Goal: Task Accomplishment & Management: Use online tool/utility

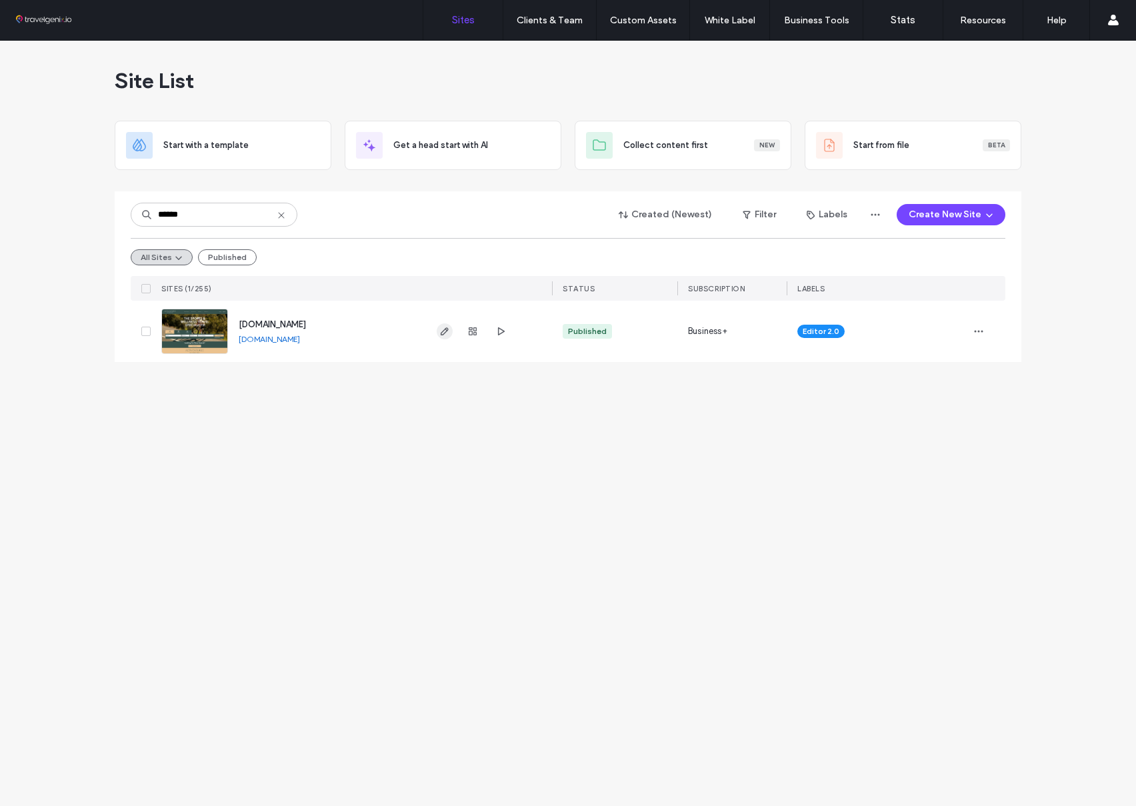
type input "******"
click at [444, 331] on icon "button" at bounding box center [444, 331] width 11 height 11
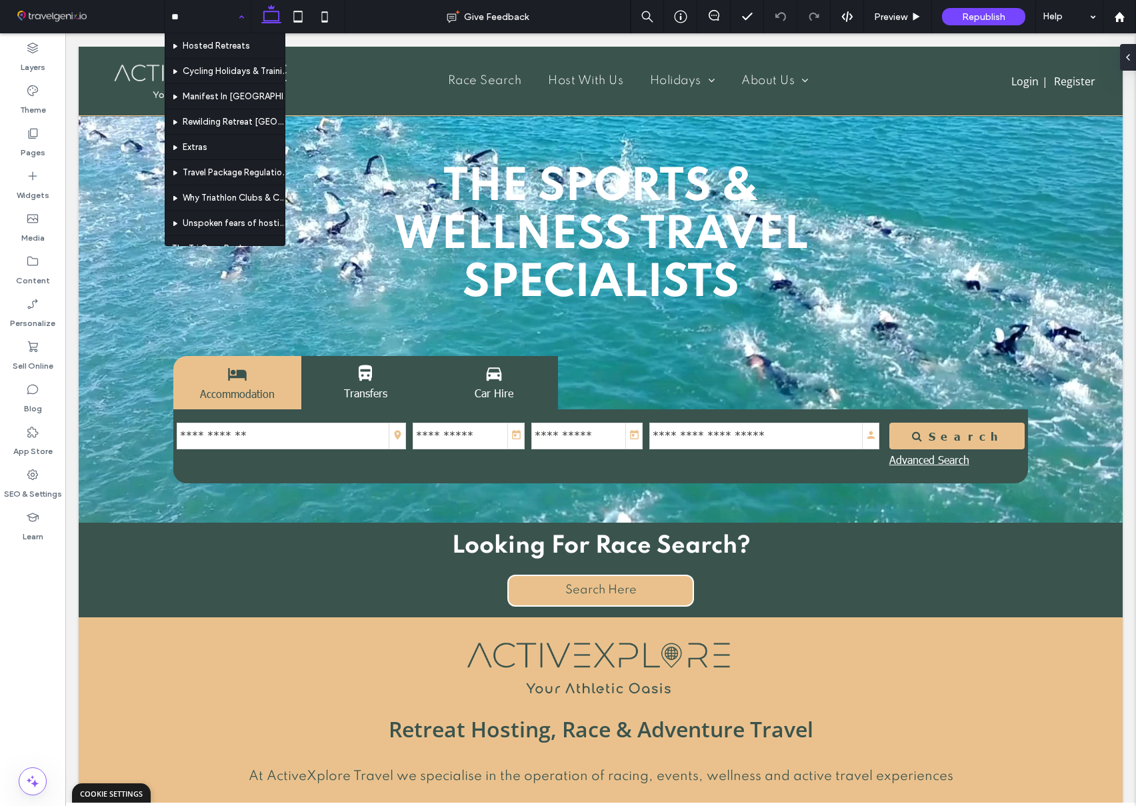
type input "***"
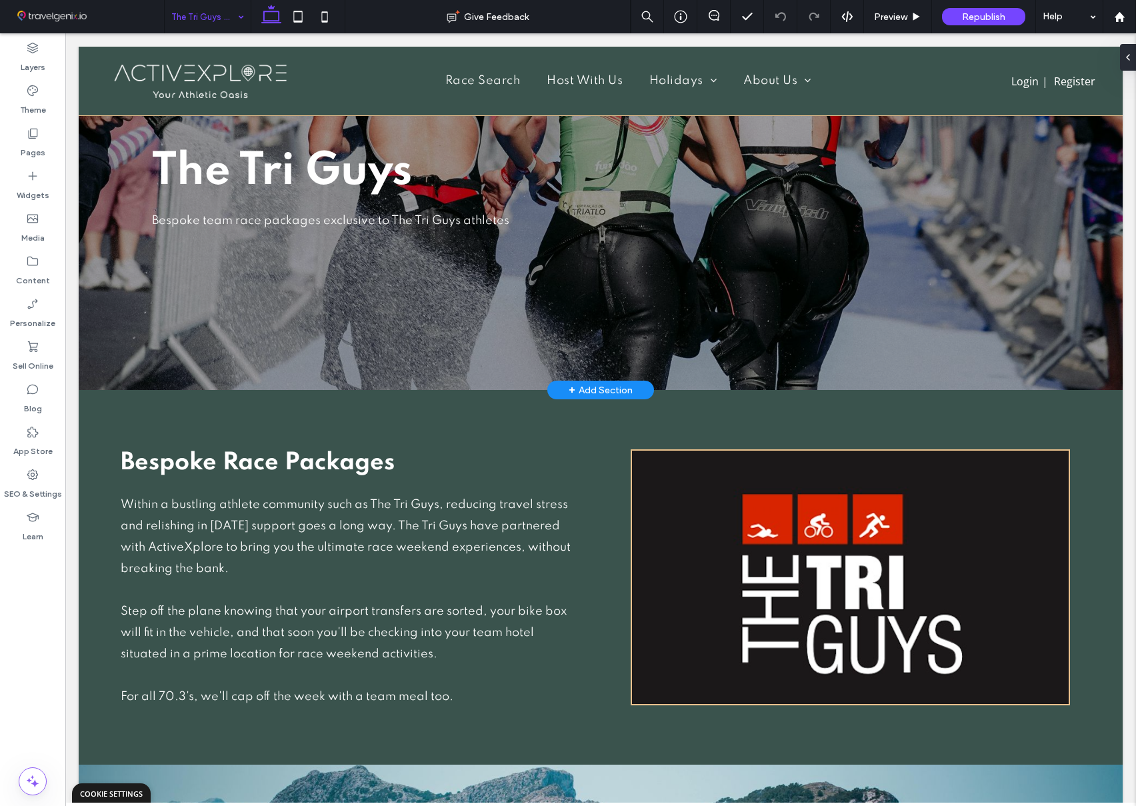
scroll to position [262, 0]
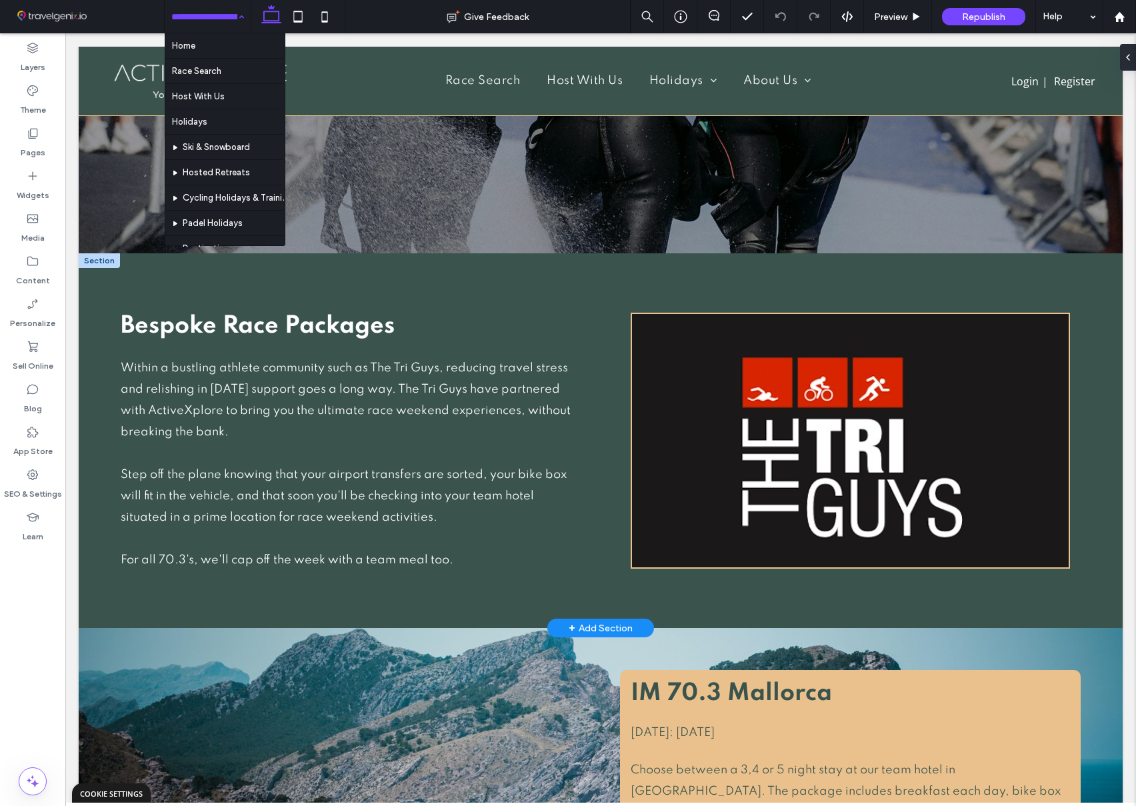
click at [103, 263] on div at bounding box center [99, 260] width 41 height 15
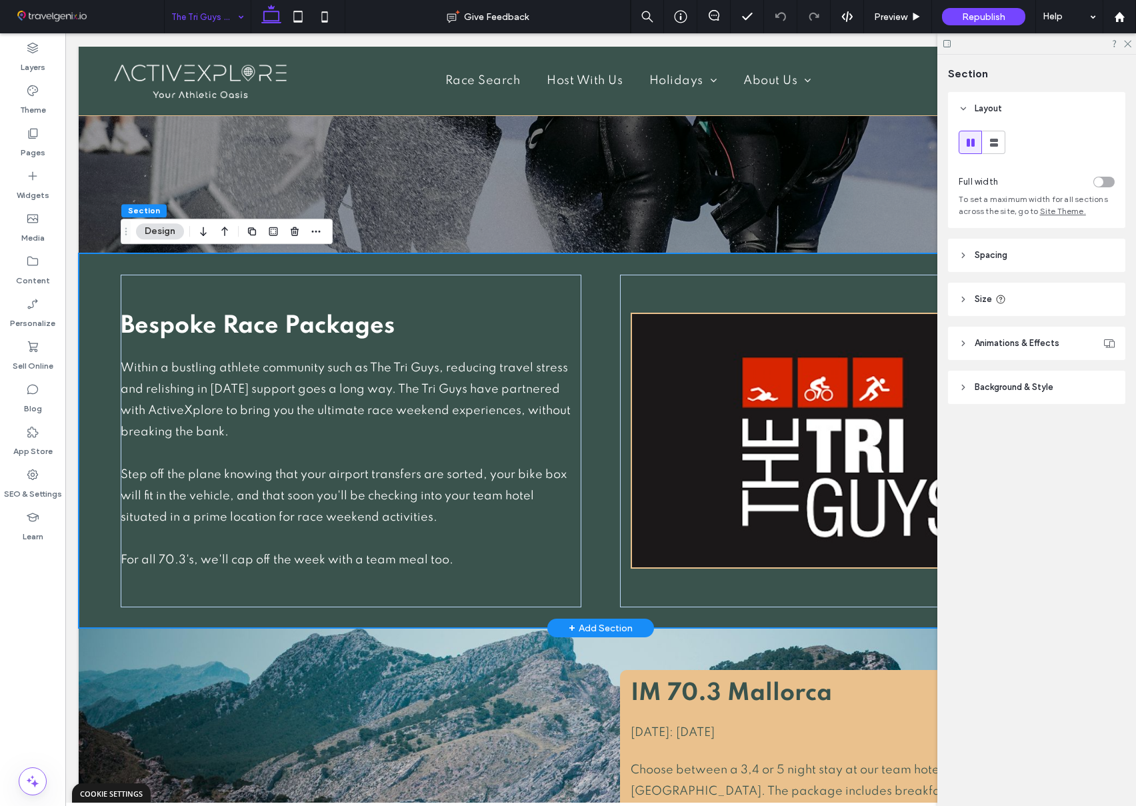
click at [94, 286] on div "Bespoke Race Packages Within a bustling athle te community such as The Tri Guys…" at bounding box center [601, 440] width 1044 height 375
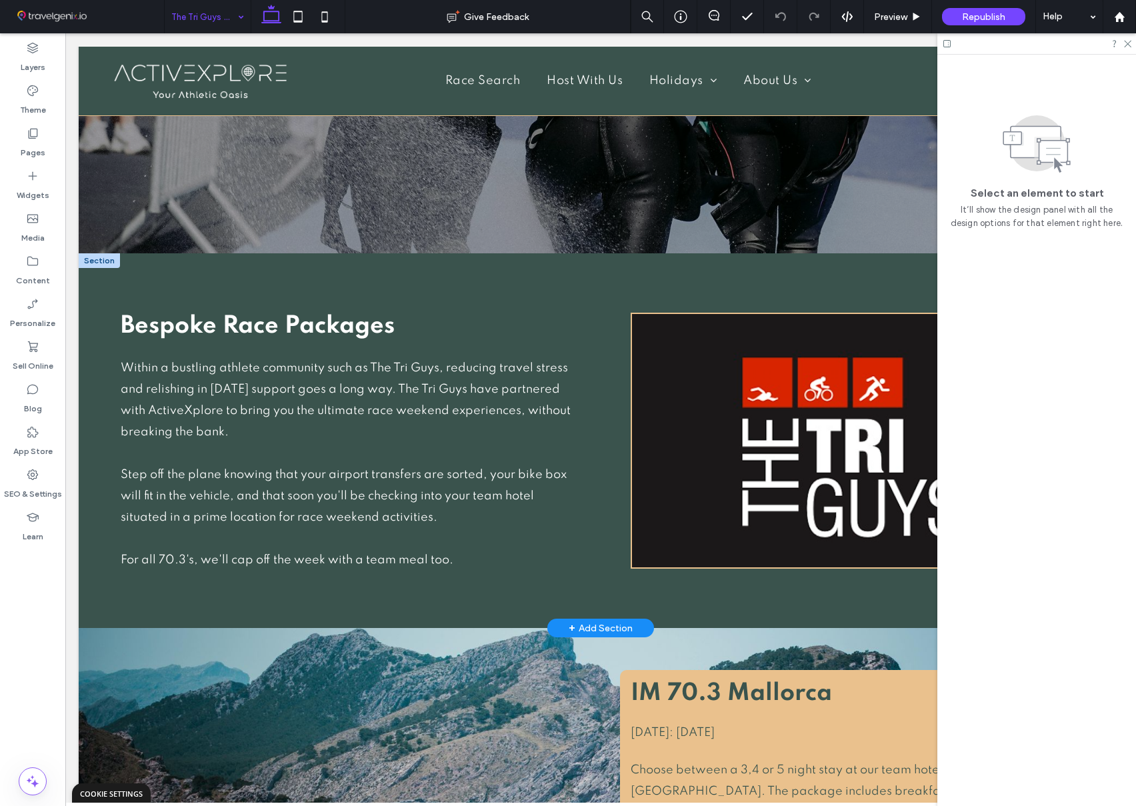
click at [580, 628] on div "+ Add Section" at bounding box center [601, 628] width 64 height 15
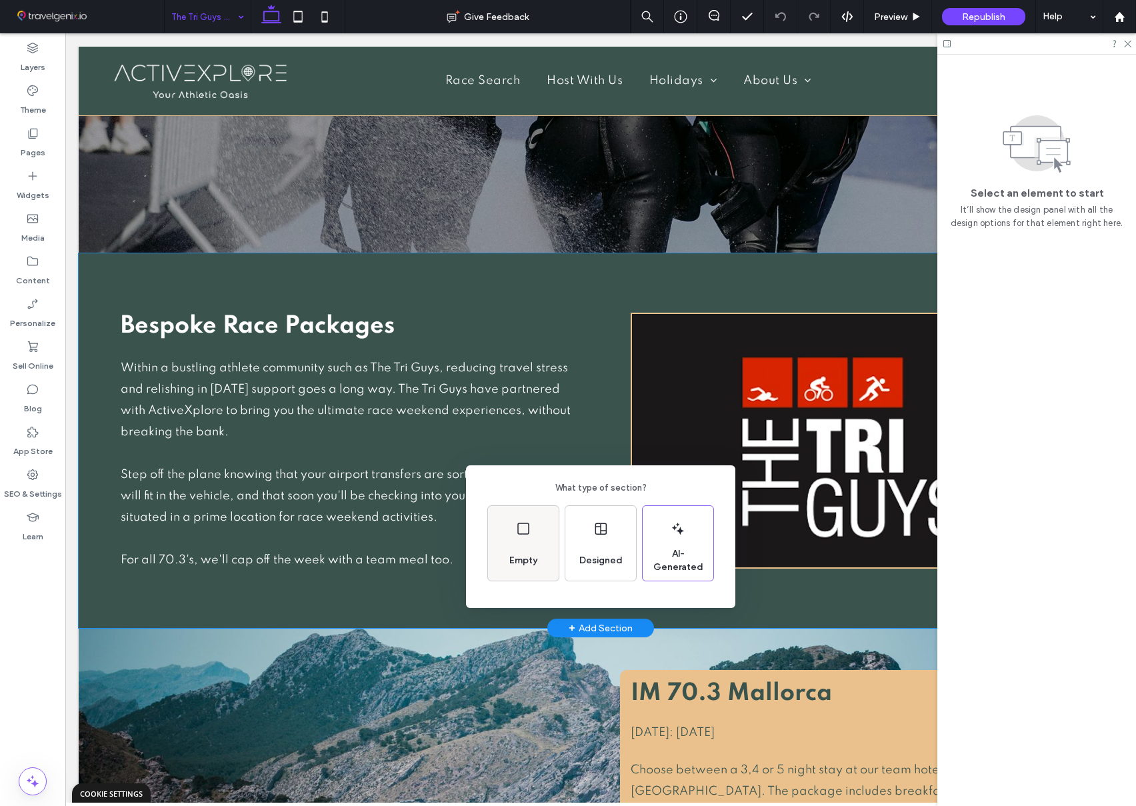
click at [545, 559] on div "Empty" at bounding box center [523, 543] width 71 height 75
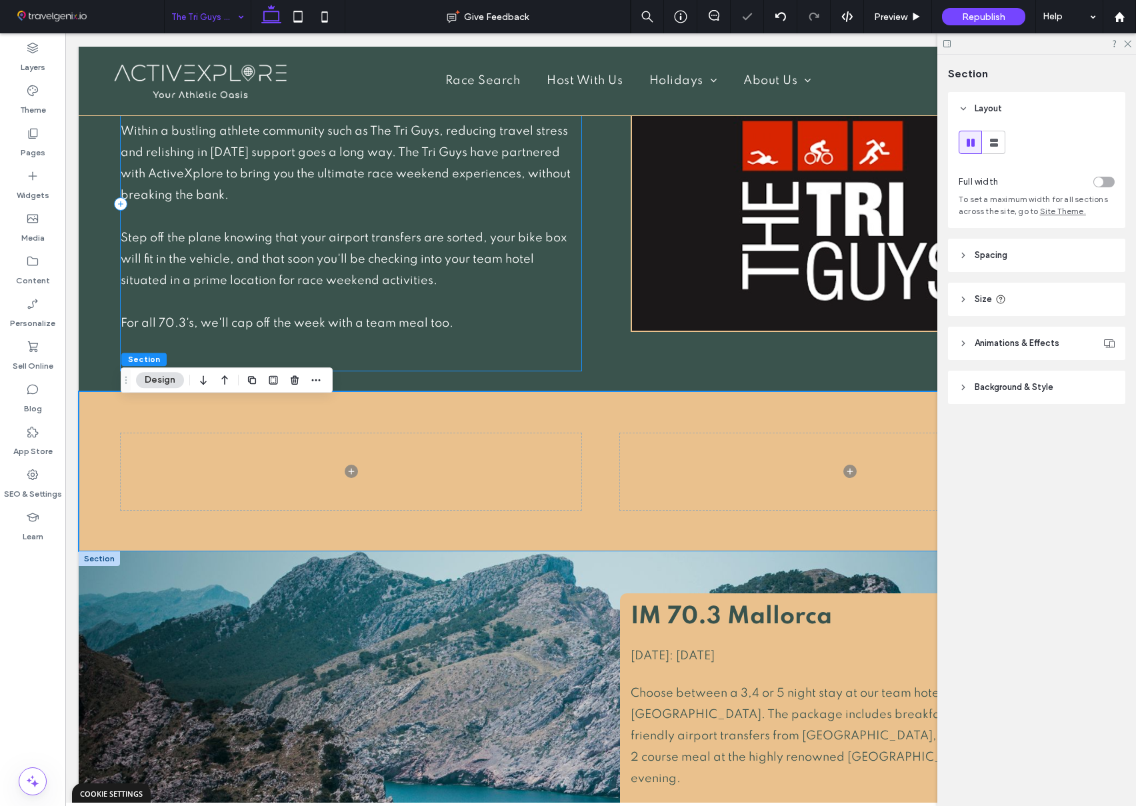
scroll to position [503, 0]
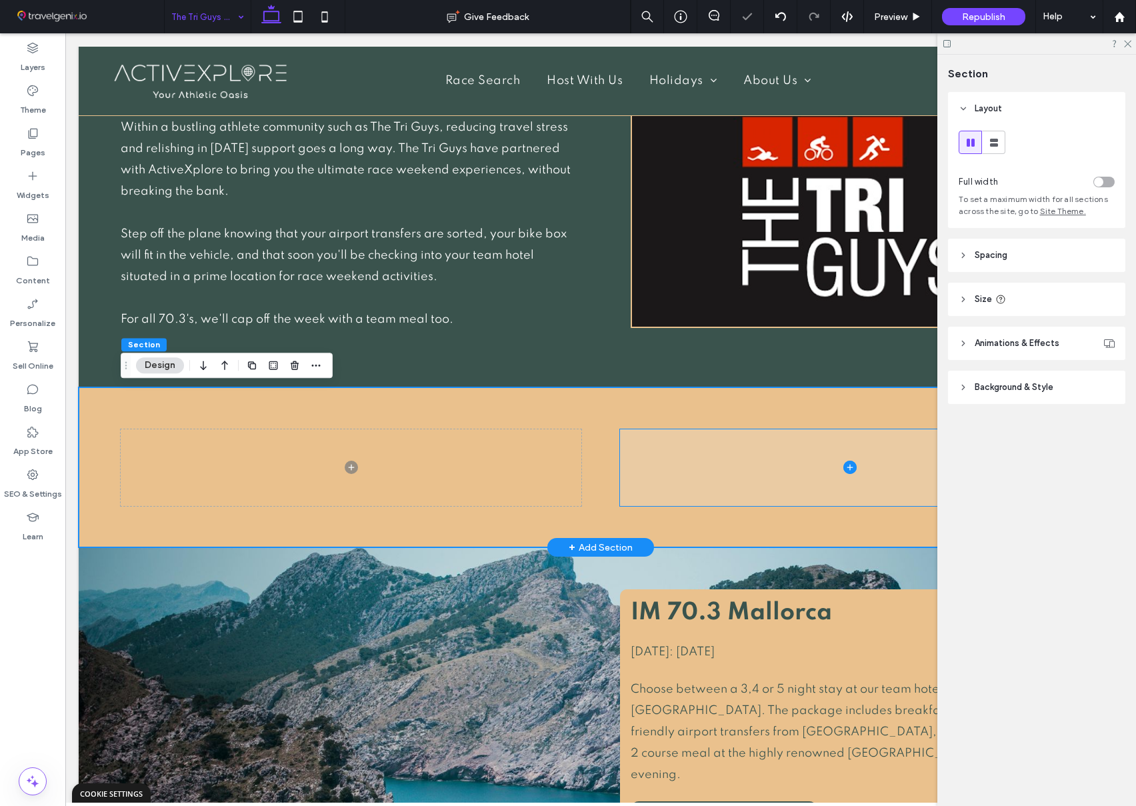
click at [684, 481] on span at bounding box center [850, 467] width 461 height 77
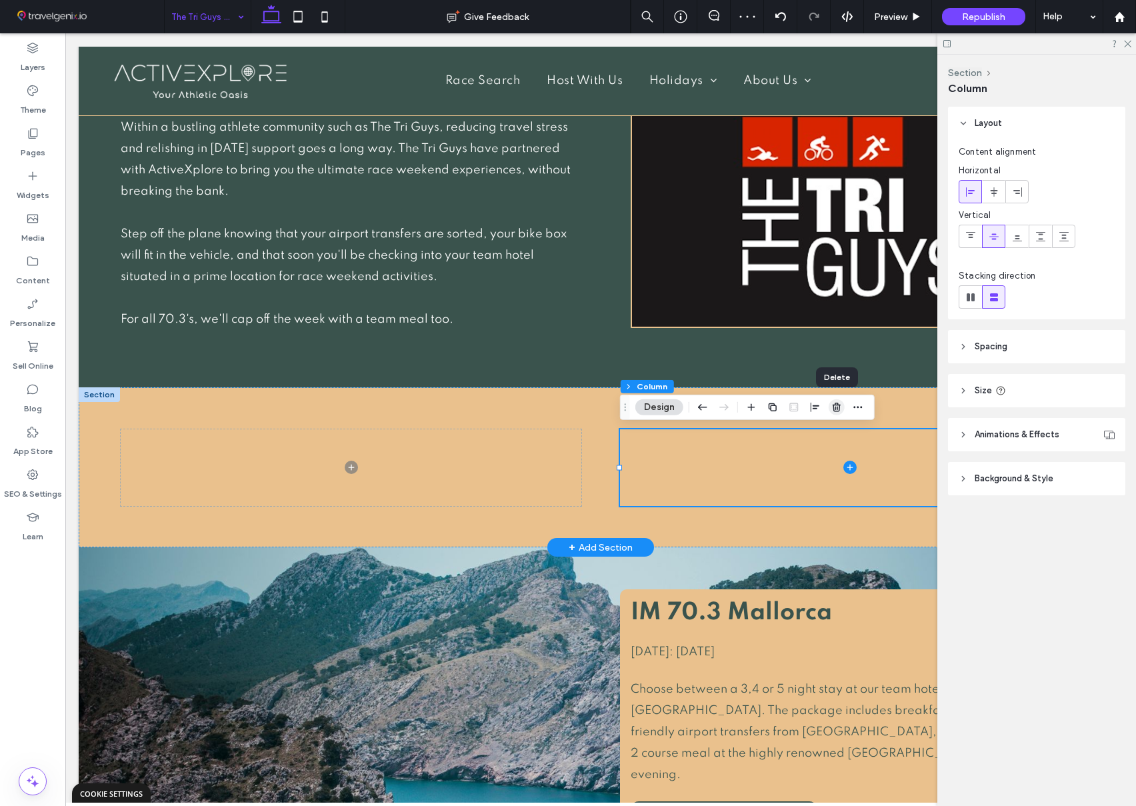
drag, startPoint x: 837, startPoint y: 408, endPoint x: 772, endPoint y: 375, distance: 73.3
click at [837, 408] on use "button" at bounding box center [837, 407] width 8 height 9
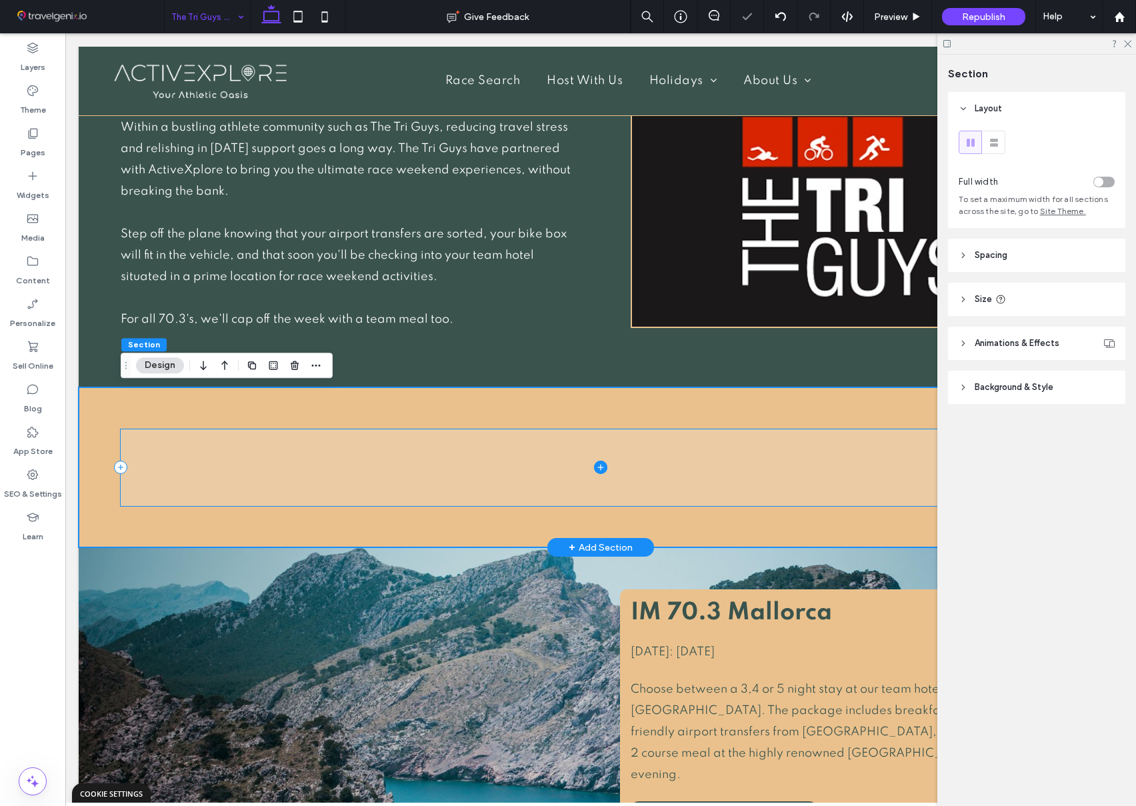
click at [602, 468] on icon at bounding box center [600, 467] width 13 height 13
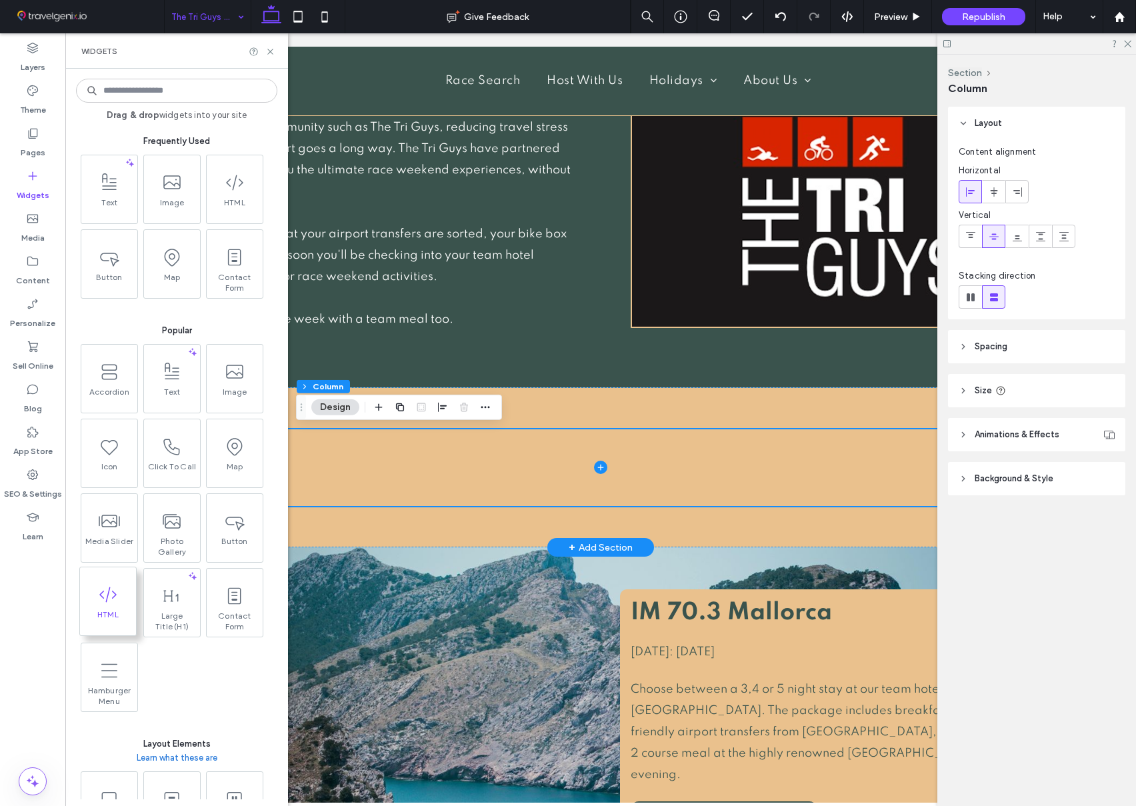
drag, startPoint x: 97, startPoint y: 583, endPoint x: 162, endPoint y: 564, distance: 68.1
click at [99, 585] on icon at bounding box center [109, 595] width 21 height 21
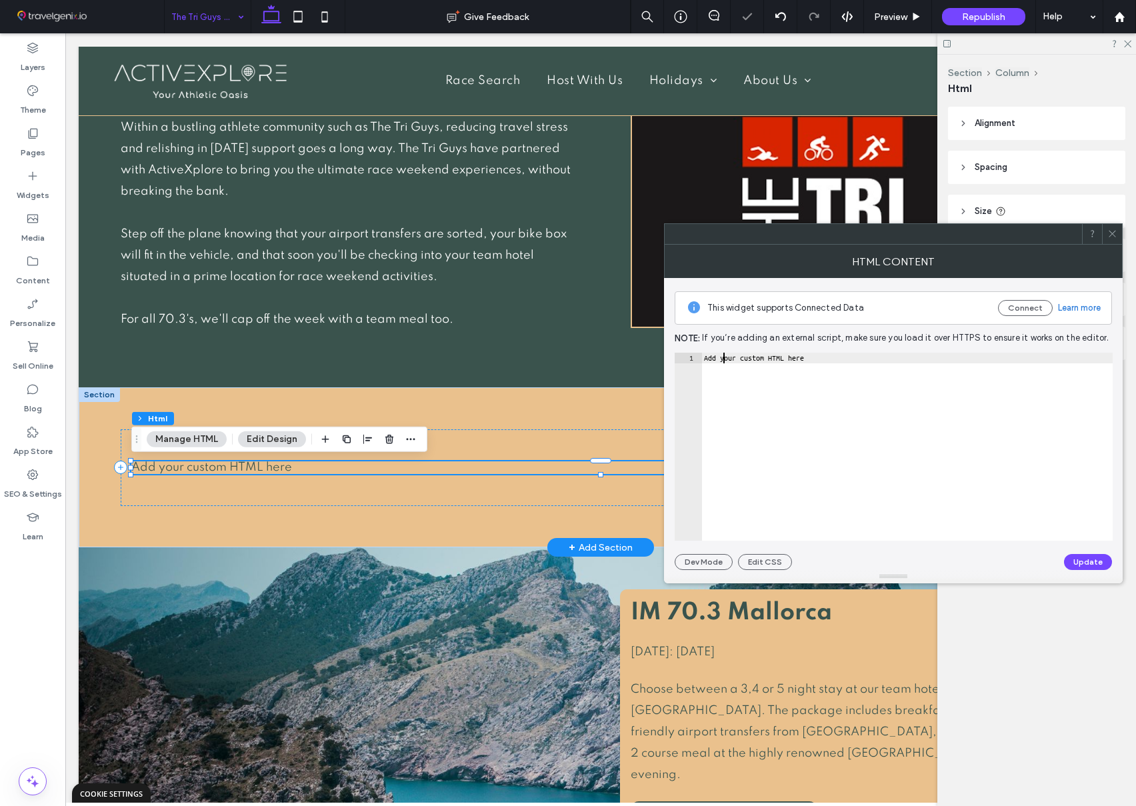
click at [725, 359] on div "Add your custom HTML here" at bounding box center [906, 457] width 411 height 209
paste textarea "**********"
type textarea "**********"
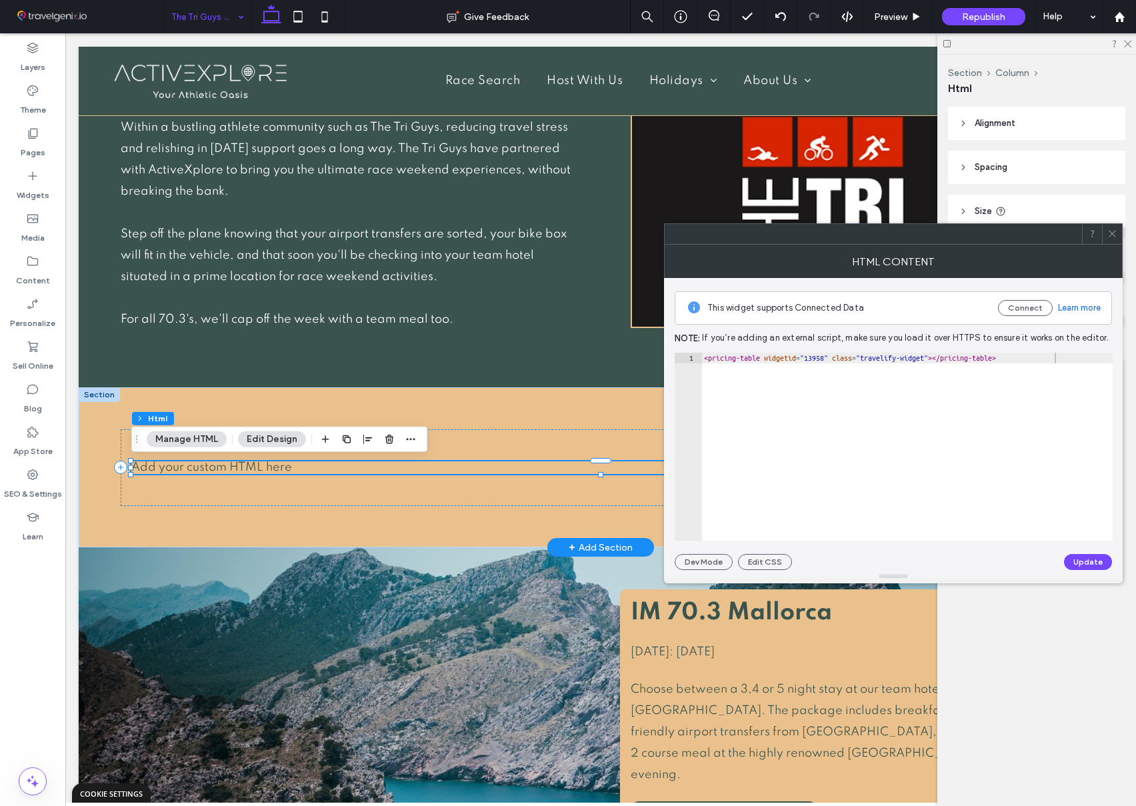
click at [1081, 559] on button "Update" at bounding box center [1088, 562] width 48 height 16
drag, startPoint x: 1112, startPoint y: 235, endPoint x: 1103, endPoint y: 235, distance: 9.4
click at [1111, 235] on icon at bounding box center [1112, 234] width 10 height 10
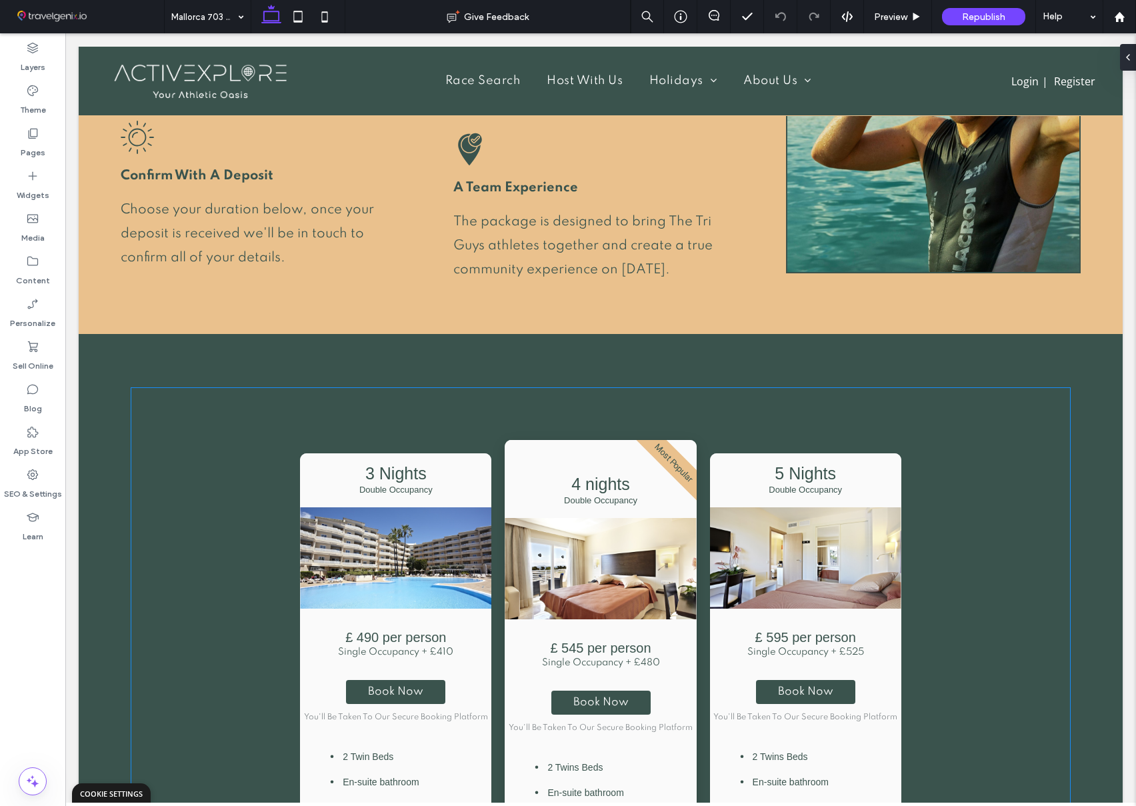
scroll to position [785, 0]
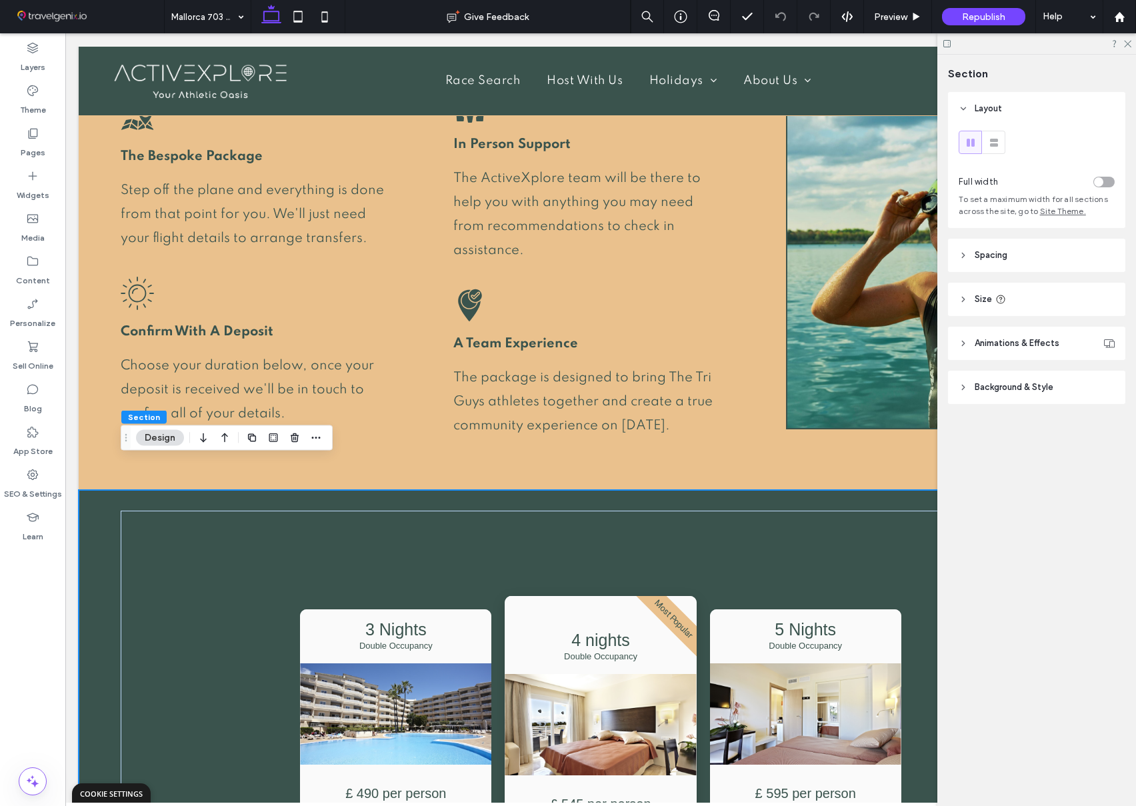
scroll to position [810, 0]
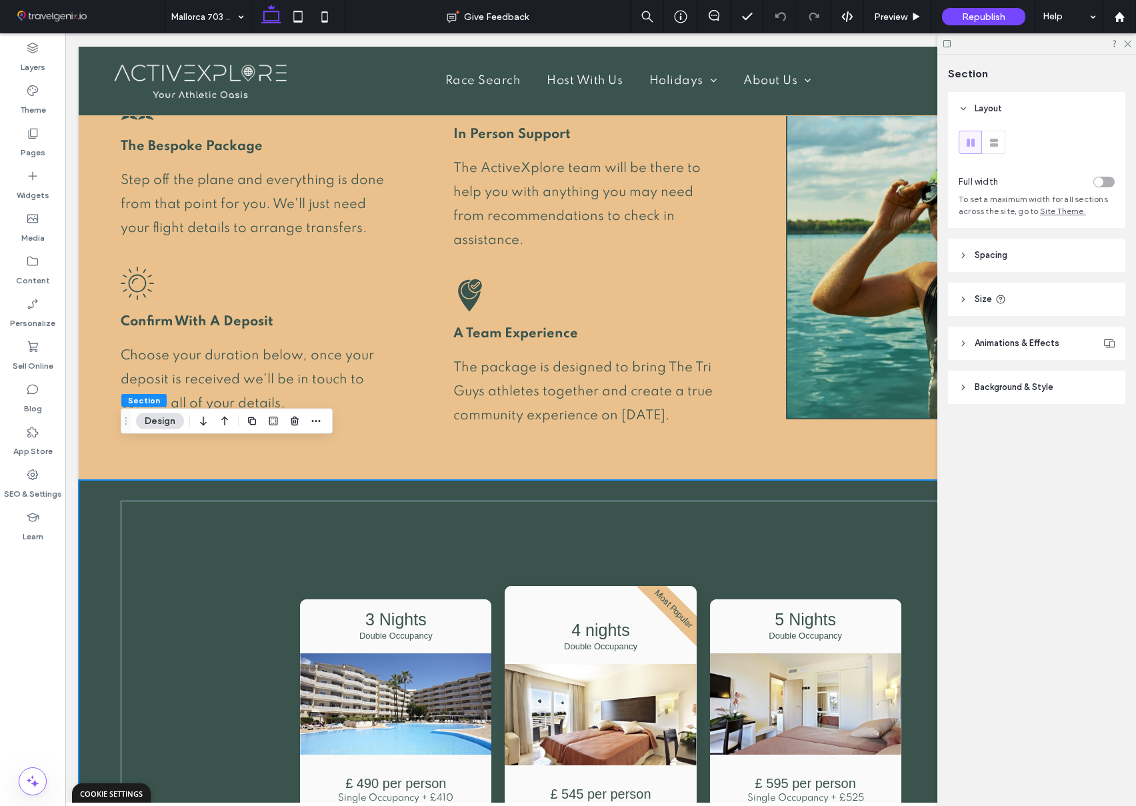
click at [1035, 257] on header "Spacing" at bounding box center [1036, 255] width 177 height 33
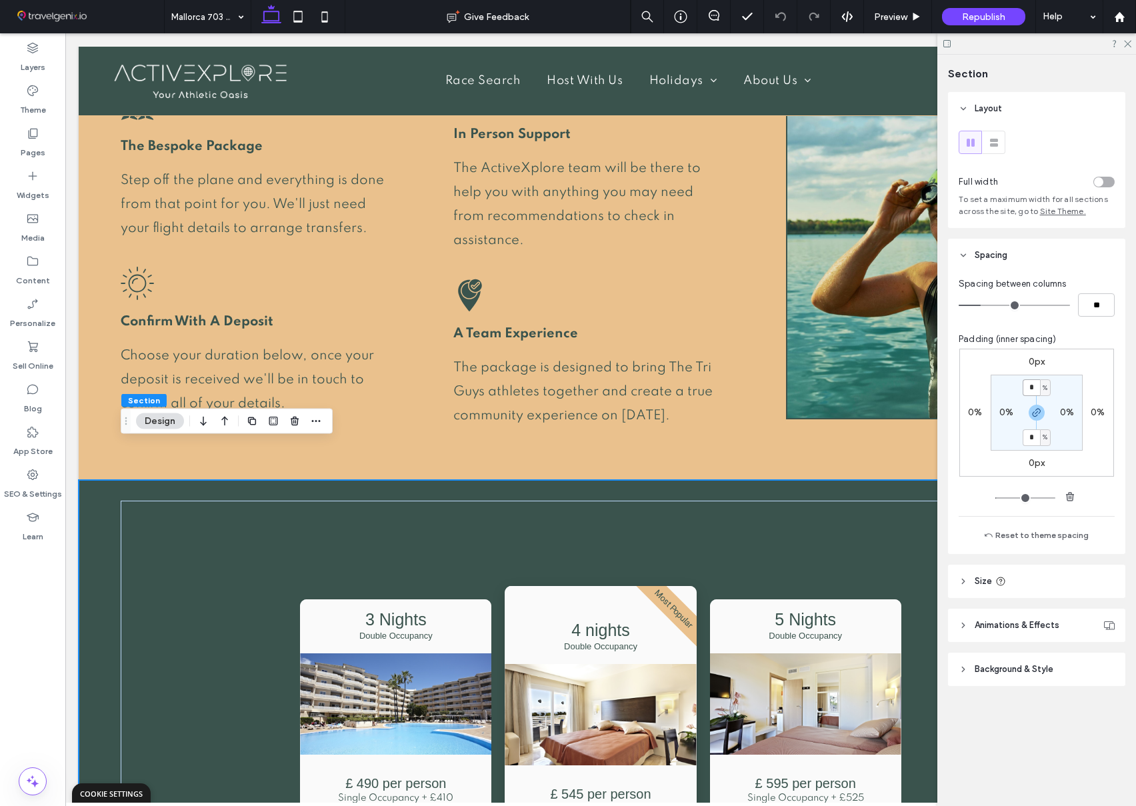
click at [1033, 381] on input "*" at bounding box center [1031, 387] width 17 height 17
type input "*"
click at [995, 447] on section "* % 0% * % 0%" at bounding box center [1037, 413] width 92 height 76
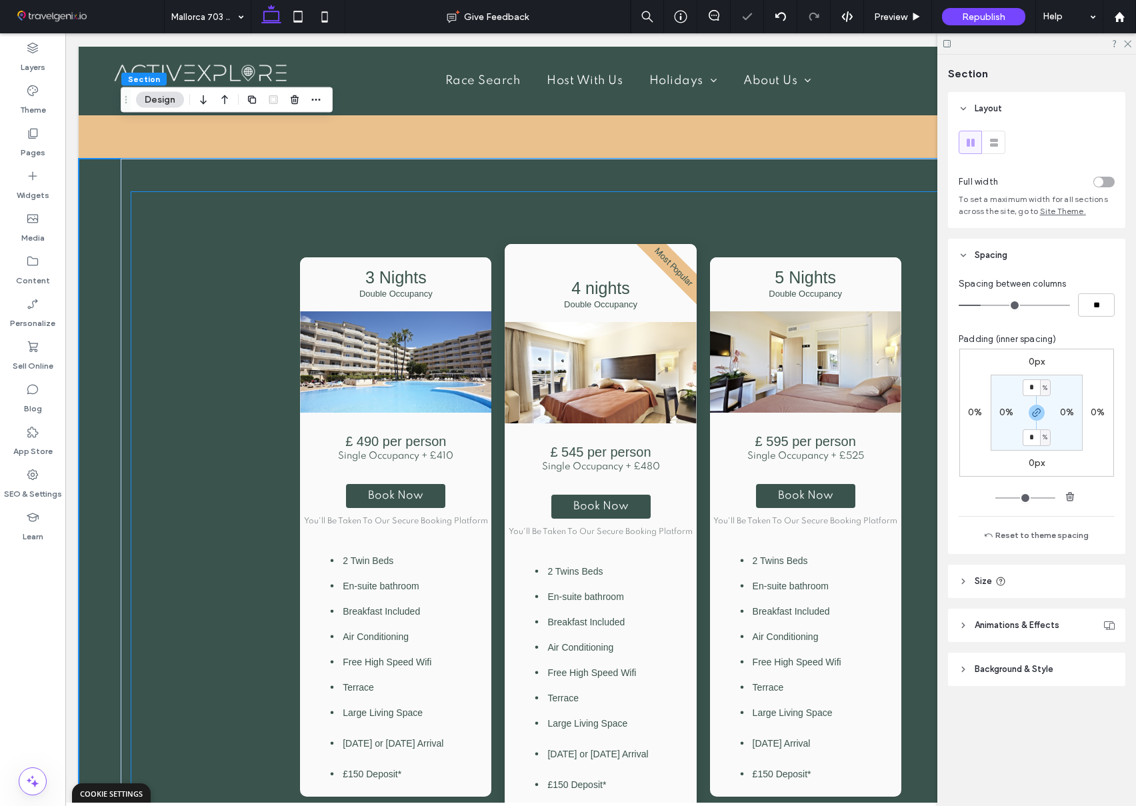
scroll to position [1279, 0]
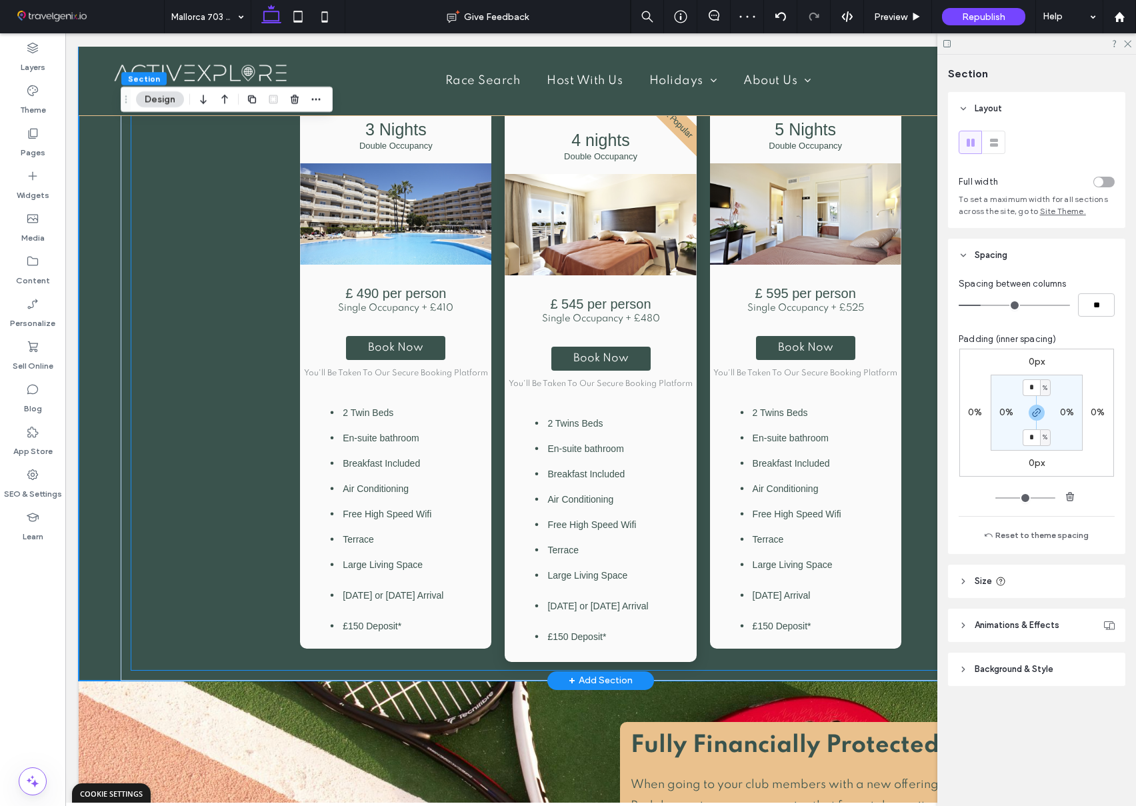
click at [425, 478] on div "Air Conditioning" at bounding box center [395, 488] width 181 height 21
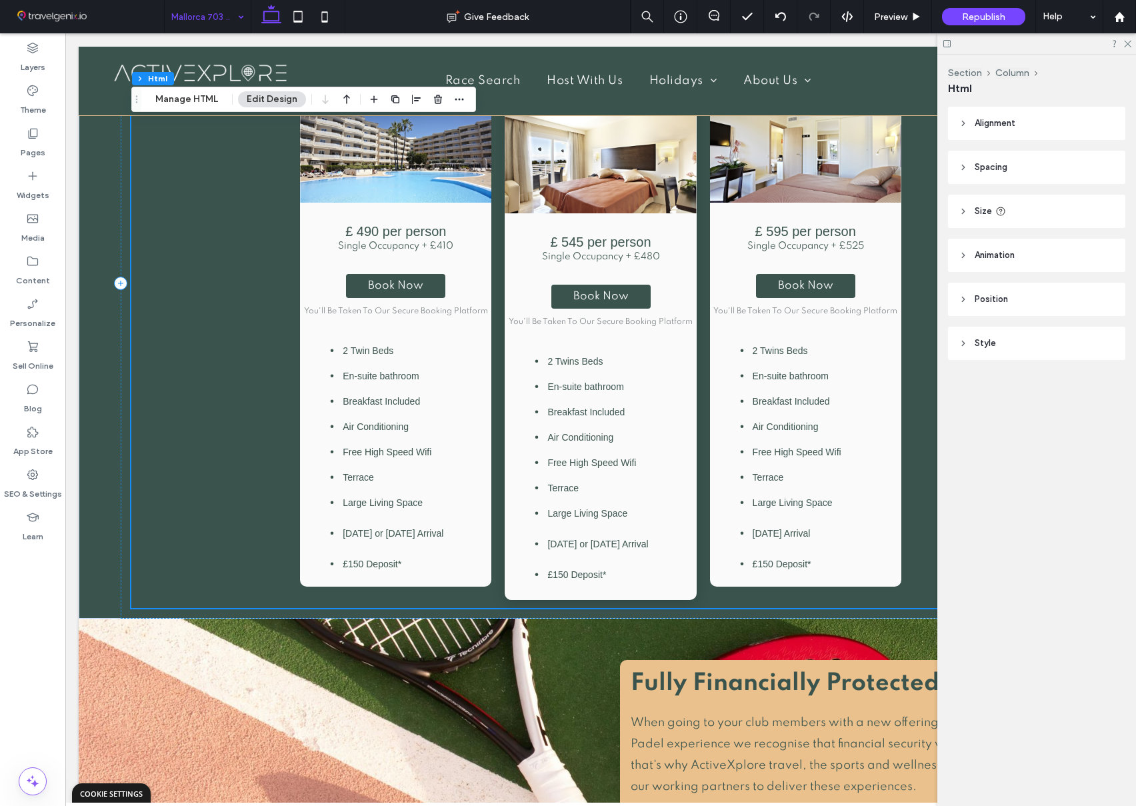
scroll to position [1390, 0]
